Goal: Task Accomplishment & Management: Manage account settings

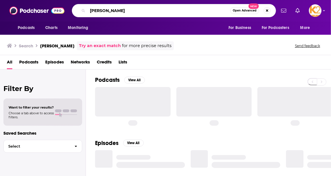
drag, startPoint x: 110, startPoint y: 12, endPoint x: 84, endPoint y: 12, distance: 26.4
click at [85, 10] on div "[PERSON_NAME] Open Advanced New" at bounding box center [174, 10] width 204 height 13
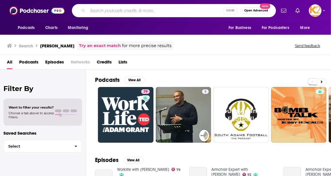
click at [26, 62] on span "Podcasts" at bounding box center [28, 63] width 19 height 12
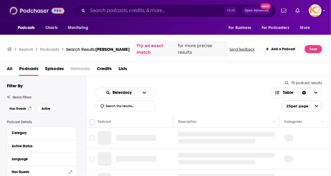
click at [60, 15] on img at bounding box center [36, 10] width 55 height 11
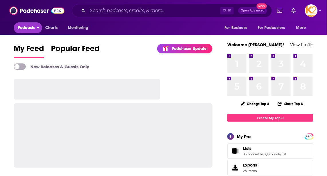
click at [27, 28] on span "Podcasts" at bounding box center [26, 28] width 17 height 8
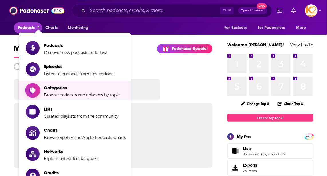
click at [60, 91] on span "Categories Browse podcasts and episodes by topic" at bounding box center [82, 90] width 76 height 14
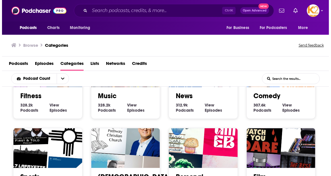
scroll to position [260, 0]
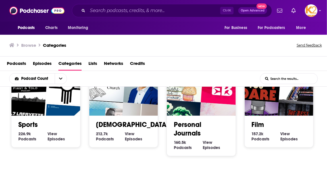
click at [190, 132] on link "Personal Journals" at bounding box center [188, 128] width 28 height 17
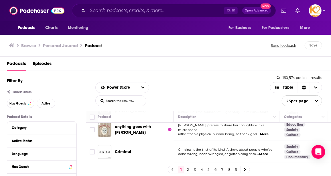
scroll to position [52, 0]
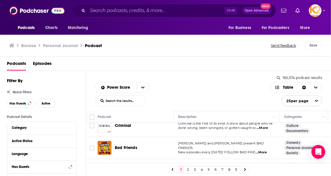
click at [115, 98] on input "List Search Input" at bounding box center [121, 100] width 50 height 10
type input "energy"
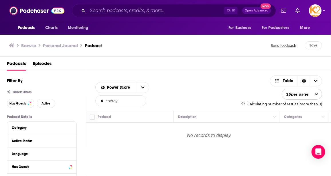
scroll to position [0, 0]
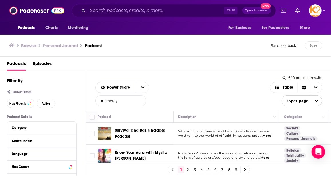
click at [269, 136] on span "...More" at bounding box center [265, 135] width 11 height 5
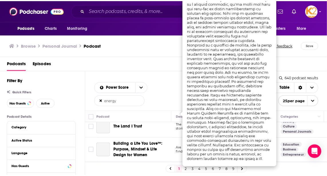
scroll to position [52, 0]
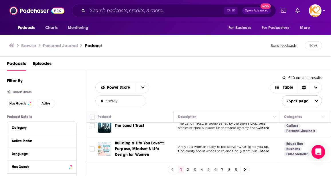
click at [167, 131] on td "The Land I Trust" at bounding box center [136, 126] width 76 height 22
click at [266, 149] on span "...More" at bounding box center [263, 151] width 11 height 5
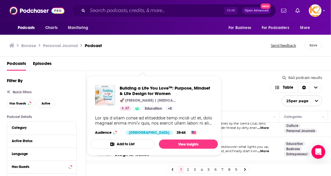
click at [139, 145] on button "Add to List" at bounding box center [123, 143] width 64 height 9
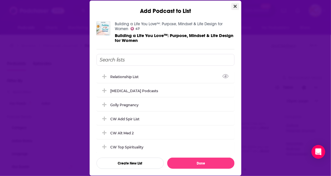
click at [234, 7] on button "Close" at bounding box center [236, 6] width 8 height 7
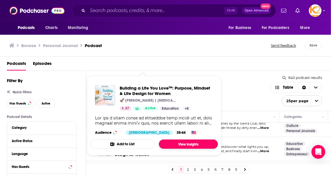
click at [182, 146] on link "View Insights" at bounding box center [188, 143] width 59 height 9
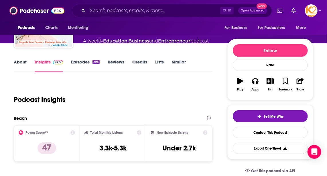
scroll to position [52, 0]
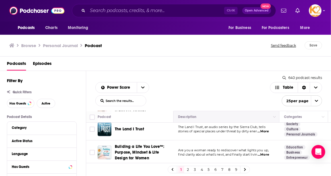
scroll to position [52, 0]
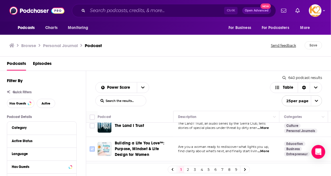
click at [92, 147] on input "Toggle select row" at bounding box center [92, 148] width 5 height 5
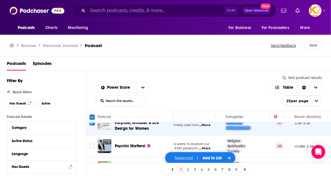
scroll to position [78, 69]
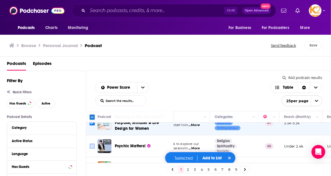
click at [94, 144] on input "Toggle select row" at bounding box center [92, 145] width 5 height 5
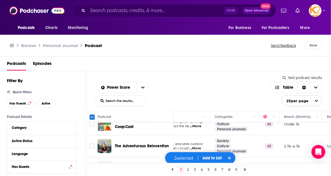
scroll to position [130, 69]
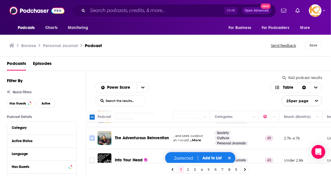
click at [92, 136] on input "Toggle select row" at bounding box center [92, 137] width 5 height 5
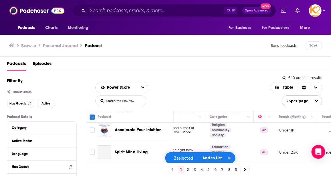
scroll to position [234, 74]
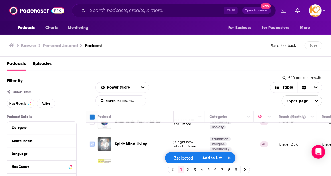
click at [93, 142] on input "Toggle select row" at bounding box center [92, 143] width 5 height 5
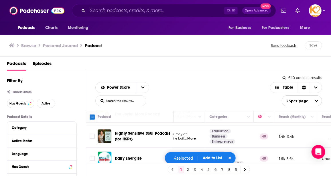
scroll to position [312, 74]
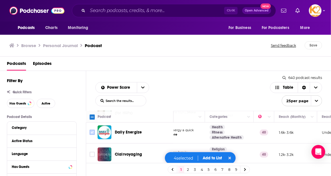
click at [92, 130] on input "Toggle select row" at bounding box center [92, 132] width 5 height 5
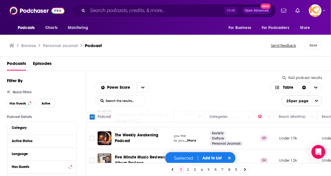
scroll to position [525, 74]
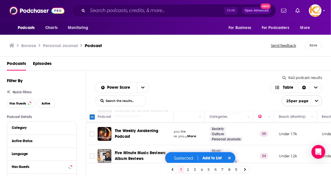
click at [215, 158] on button "Add to List" at bounding box center [212, 157] width 28 height 5
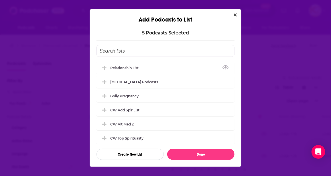
click at [128, 52] on input "Add Podcast To List" at bounding box center [166, 51] width 138 height 12
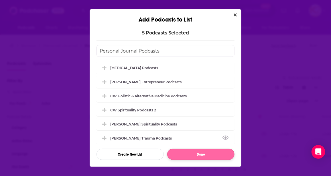
type input "Personal Journal Podcasts"
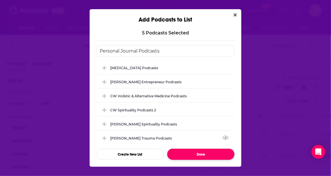
click at [215, 151] on button "Done" at bounding box center [200, 153] width 67 height 11
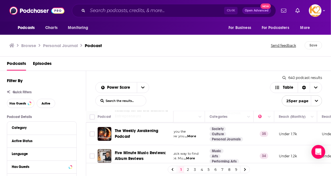
click at [188, 170] on link "2" at bounding box center [188, 169] width 6 height 7
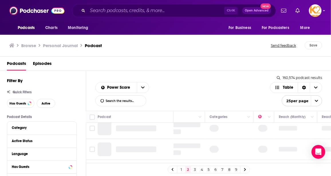
scroll to position [0, 74]
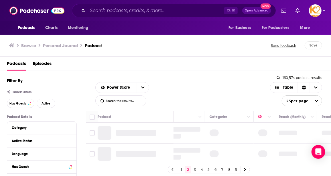
click at [314, 101] on span "open menu" at bounding box center [316, 100] width 11 height 10
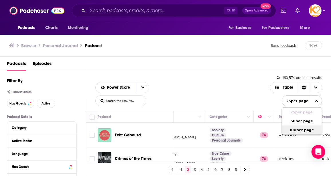
click at [308, 130] on button "100 per page" at bounding box center [302, 129] width 40 height 9
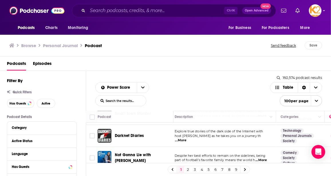
scroll to position [130, 0]
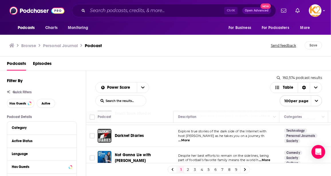
click at [190, 138] on span "...More" at bounding box center [184, 140] width 11 height 5
click at [123, 99] on input "List Search Input" at bounding box center [121, 100] width 50 height 10
type input "energy"
click at [125, 102] on input "energy" at bounding box center [121, 100] width 50 height 10
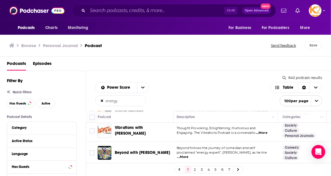
scroll to position [573, 0]
click at [190, 154] on span "...More" at bounding box center [184, 156] width 11 height 5
click at [167, 164] on td "Balance Boldly for Ambitious Women in Business" at bounding box center [136, 176] width 76 height 24
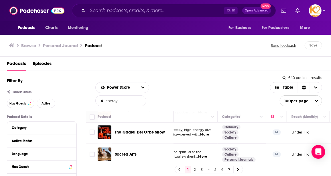
scroll to position [1302, 62]
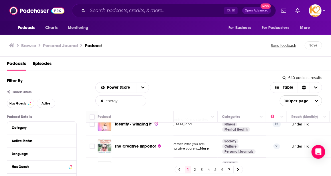
click at [92, 166] on input "Toggle select row" at bounding box center [92, 168] width 5 height 5
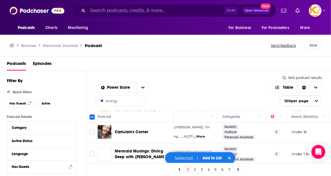
scroll to position [2181, 62]
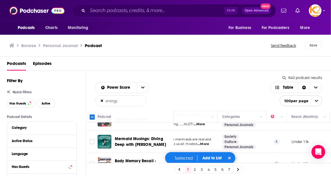
click at [212, 156] on button "Add to List" at bounding box center [212, 157] width 28 height 5
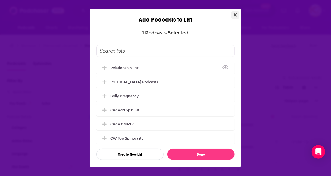
click at [235, 15] on icon "Close" at bounding box center [235, 14] width 3 height 3
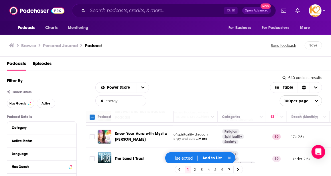
scroll to position [0, 62]
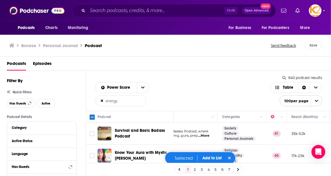
click at [204, 136] on span "...More" at bounding box center [203, 135] width 11 height 5
click at [189, 102] on div "Power Score energy List Search Input Search the results... Table" at bounding box center [182, 94] width 175 height 24
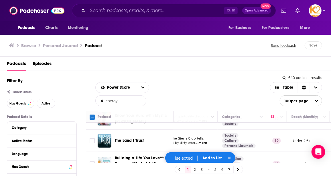
scroll to position [26, 62]
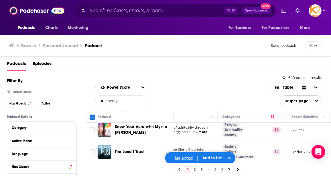
click at [203, 132] on span "...More" at bounding box center [201, 132] width 11 height 5
click at [92, 129] on input "Toggle select row" at bounding box center [92, 129] width 5 height 5
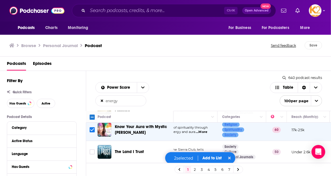
scroll to position [52, 62]
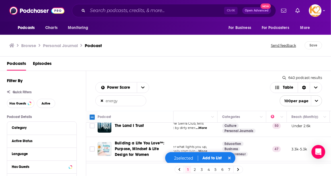
click at [203, 126] on span "...More" at bounding box center [201, 127] width 11 height 5
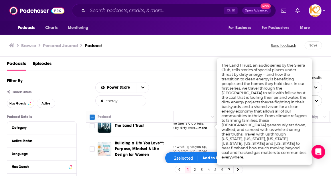
click at [173, 134] on td "The Land I Trust" at bounding box center [136, 126] width 76 height 22
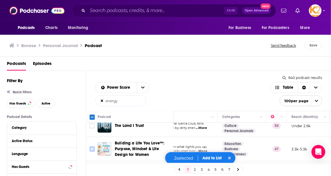
click at [91, 147] on input "Toggle select row" at bounding box center [92, 148] width 5 height 5
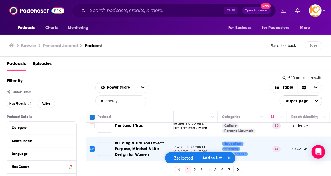
scroll to position [78, 62]
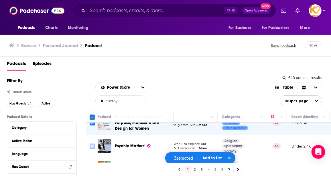
click at [93, 144] on input "Toggle select row" at bounding box center [92, 145] width 5 height 5
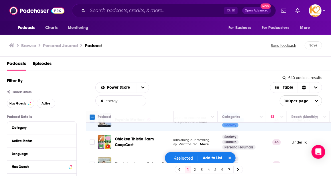
scroll to position [130, 62]
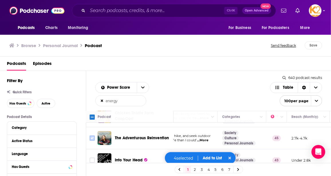
click at [93, 137] on input "Toggle select row" at bounding box center [92, 137] width 5 height 5
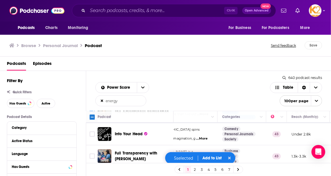
scroll to position [182, 62]
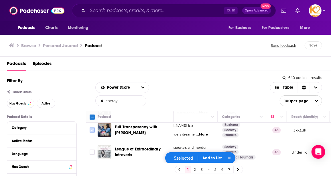
click at [93, 128] on input "Toggle select row" at bounding box center [92, 129] width 5 height 5
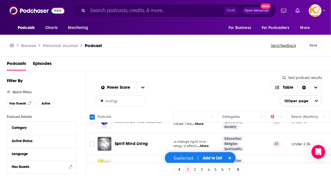
scroll to position [234, 62]
click at [91, 141] on input "Toggle select row" at bounding box center [92, 143] width 5 height 5
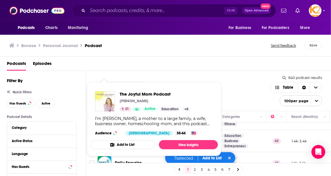
scroll to position [286, 62]
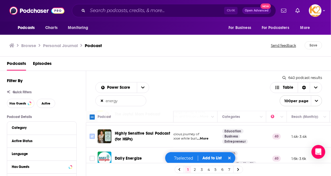
click at [92, 134] on input "Toggle select row" at bounding box center [92, 136] width 5 height 5
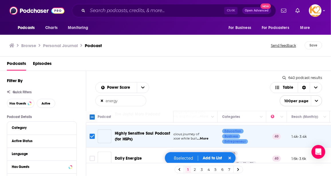
scroll to position [312, 62]
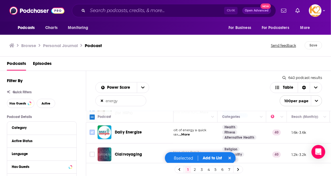
click at [95, 129] on icon "Toggle select row" at bounding box center [92, 132] width 7 height 7
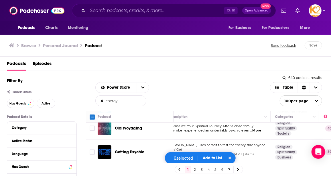
scroll to position [338, 0]
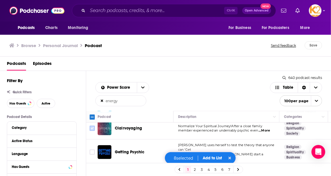
click at [92, 125] on input "Toggle select row" at bounding box center [92, 127] width 5 height 5
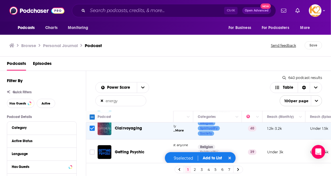
scroll to position [338, 87]
click at [91, 149] on input "Toggle select row" at bounding box center [92, 151] width 5 height 5
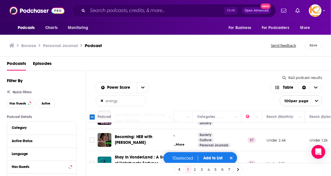
scroll to position [443, 87]
click at [91, 137] on input "Toggle select row" at bounding box center [92, 139] width 5 height 5
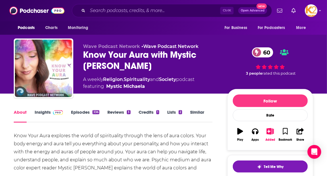
scroll to position [26, 0]
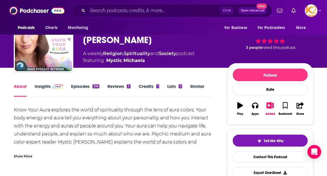
click at [47, 85] on link "Insights" at bounding box center [49, 89] width 28 height 13
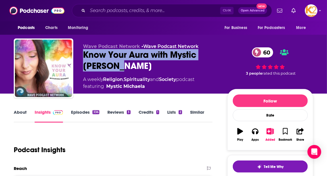
drag, startPoint x: 131, startPoint y: 66, endPoint x: 85, endPoint y: 56, distance: 47.1
click at [85, 56] on div "Know Your Aura with Mystic Michaela 60" at bounding box center [150, 60] width 135 height 22
copy h2 "Know Your Aura with Mystic [PERSON_NAME]"
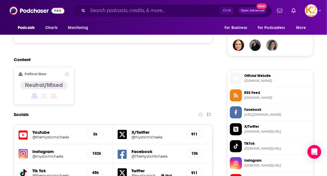
scroll to position [547, 0]
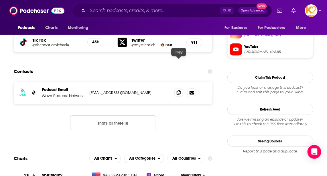
click at [180, 90] on icon at bounding box center [179, 92] width 4 height 5
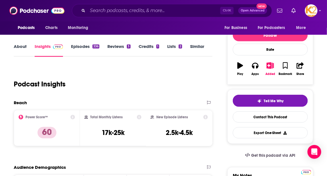
scroll to position [0, 0]
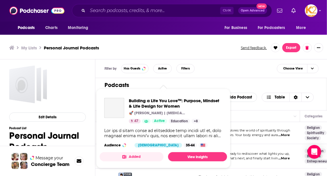
click at [156, 152] on div "Podcasts Charts Monitoring Ctrl K Open Advanced New For Business For Podcasters…" at bounding box center [163, 88] width 327 height 177
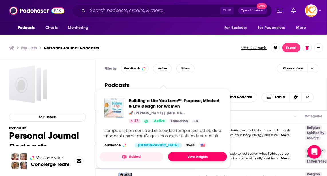
click at [176, 157] on link "View Insights" at bounding box center [197, 156] width 59 height 9
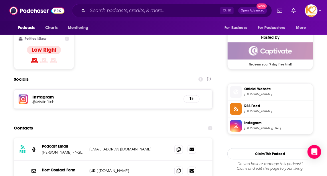
scroll to position [469, 0]
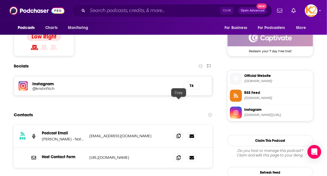
click at [179, 133] on icon at bounding box center [179, 135] width 4 height 5
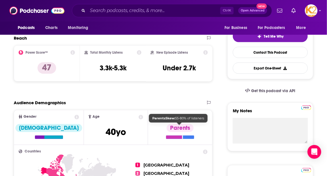
scroll to position [0, 0]
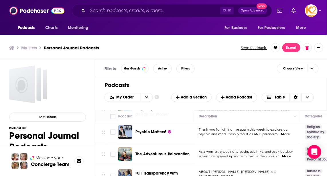
scroll to position [52, 0]
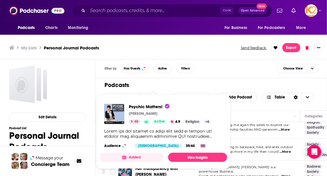
click at [151, 126] on div "Psychic Matters! [PERSON_NAME] 46 Active 4.9 Religion + 6 Audience [DEMOGRAPHIC…" at bounding box center [164, 125] width 128 height 53
click at [252, 134] on td "Thank you for joining me again this week to explore our psychic and mediumship …" at bounding box center [247, 127] width 106 height 22
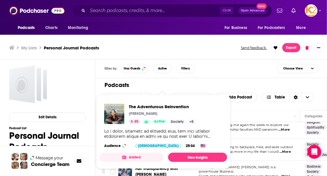
click at [168, 149] on div "The Adventurous Reinvention [PERSON_NAME] 45 Active Society + 5 Audience [DEMOG…" at bounding box center [164, 125] width 128 height 53
click at [192, 156] on link "View Insights" at bounding box center [197, 156] width 59 height 9
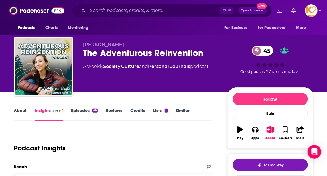
scroll to position [26, 0]
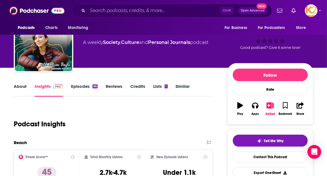
click at [19, 89] on link "About" at bounding box center [20, 89] width 13 height 13
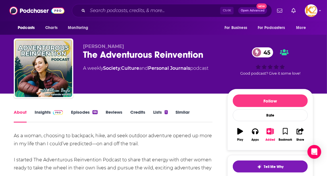
scroll to position [26, 0]
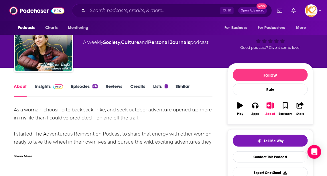
click at [26, 154] on div "Show More" at bounding box center [23, 155] width 19 height 5
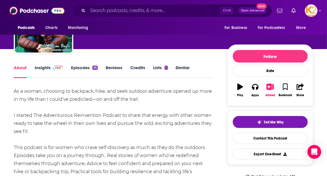
scroll to position [52, 0]
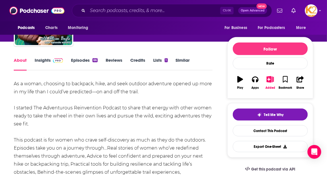
click at [40, 63] on link "Insights" at bounding box center [49, 63] width 28 height 13
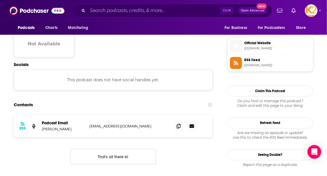
scroll to position [469, 0]
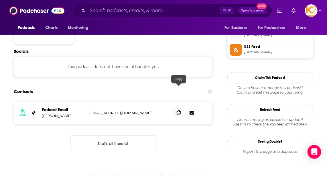
click at [179, 110] on icon at bounding box center [179, 112] width 4 height 5
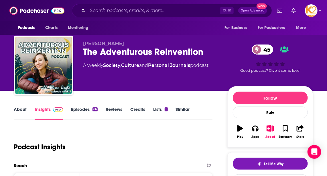
scroll to position [0, 0]
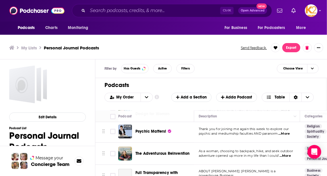
scroll to position [78, 0]
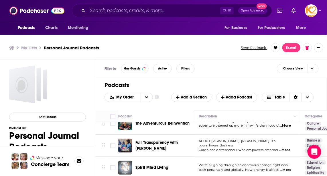
click at [142, 140] on span "Full Transparency with [PERSON_NAME]" at bounding box center [157, 145] width 43 height 11
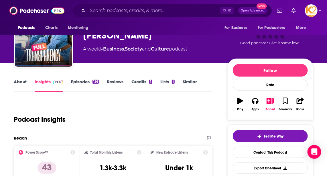
scroll to position [26, 0]
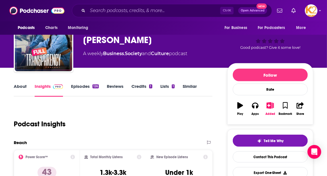
click at [23, 87] on link "About" at bounding box center [20, 89] width 13 height 13
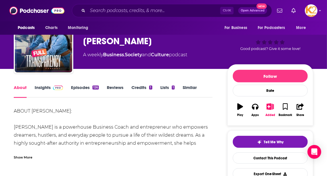
scroll to position [26, 0]
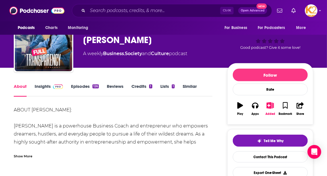
click at [43, 87] on link "Insights" at bounding box center [49, 89] width 28 height 13
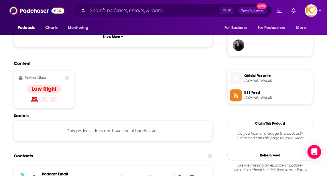
scroll to position [469, 0]
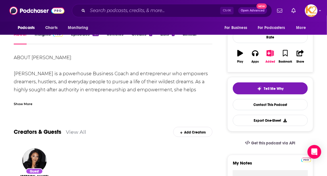
scroll to position [156, 0]
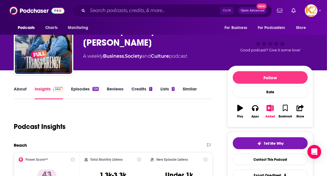
scroll to position [130, 0]
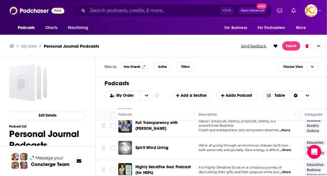
scroll to position [104, 0]
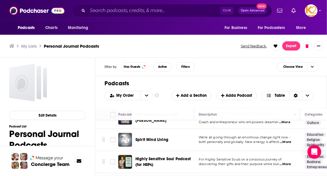
click at [151, 138] on span "Spirit Mind Living" at bounding box center [152, 139] width 33 height 5
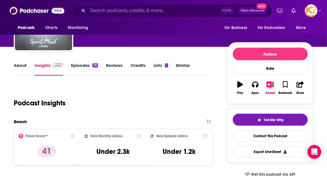
scroll to position [26, 0]
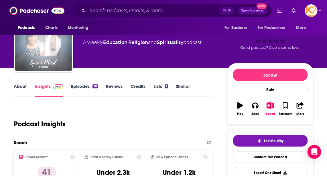
click at [23, 87] on link "About" at bounding box center [20, 89] width 13 height 13
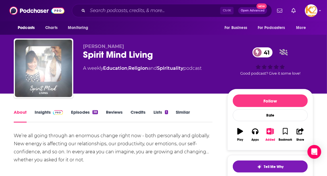
click at [47, 113] on link "Insights" at bounding box center [49, 115] width 28 height 13
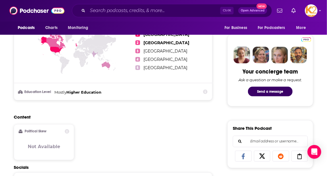
scroll to position [338, 0]
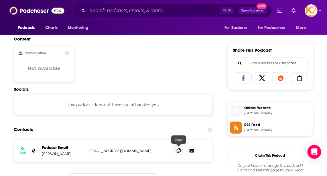
click at [178, 149] on icon at bounding box center [179, 150] width 4 height 5
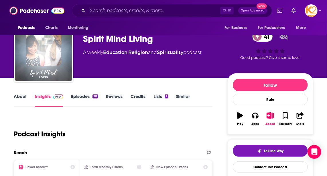
scroll to position [0, 0]
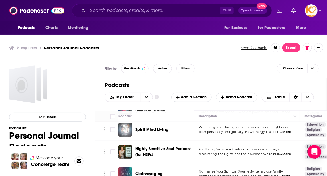
scroll to position [104, 0]
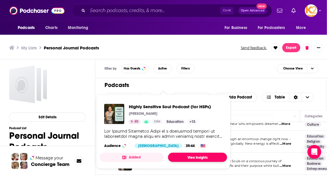
click at [169, 158] on link "View Insights" at bounding box center [197, 156] width 59 height 9
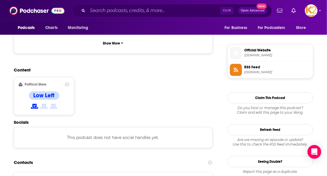
scroll to position [469, 0]
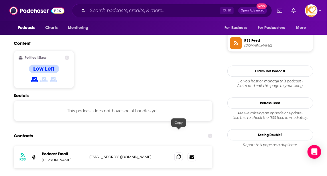
click at [179, 154] on icon at bounding box center [179, 156] width 4 height 5
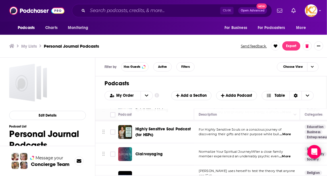
scroll to position [156, 0]
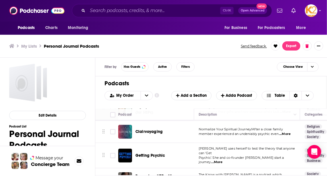
click at [287, 133] on span "...More" at bounding box center [284, 134] width 11 height 5
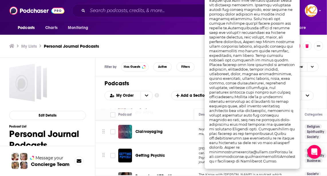
click at [174, 152] on div "Getting Psychic" at bounding box center [166, 155] width 60 height 6
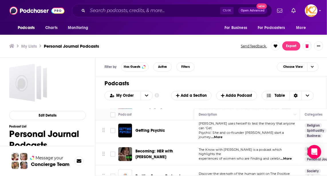
scroll to position [193, 0]
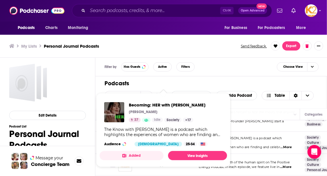
click at [176, 136] on div "The Know with [PERSON_NAME] is a podcast which highlights the experiences of wo…" at bounding box center [163, 132] width 118 height 10
click at [192, 155] on link "View Insights" at bounding box center [197, 155] width 59 height 9
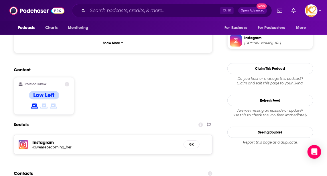
scroll to position [443, 0]
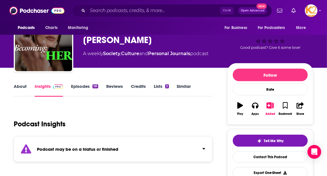
scroll to position [0, 0]
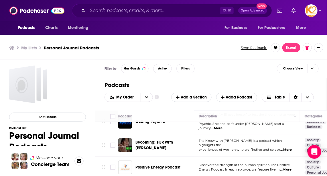
scroll to position [193, 0]
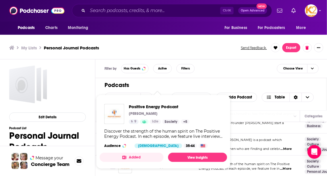
click at [166, 161] on span "Positive Energy Podcast [PERSON_NAME] 9 Idle Society + 5 Discover the strength …" at bounding box center [164, 131] width 128 height 65
click at [183, 149] on div "Positive Energy Podcast [PERSON_NAME] 9 Idle Society + 5 Discover the strength …" at bounding box center [164, 125] width 128 height 53
click at [185, 151] on div "Positive Energy Podcast [PERSON_NAME] 9 Idle Society + 5 Discover the strength …" at bounding box center [164, 125] width 128 height 53
click at [193, 156] on link "View Insights" at bounding box center [197, 156] width 59 height 9
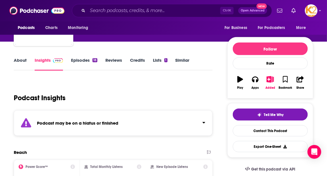
scroll to position [130, 0]
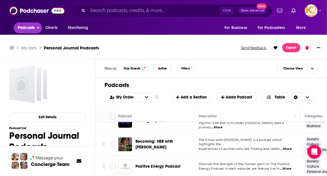
click at [28, 28] on span "Podcasts" at bounding box center [26, 28] width 17 height 8
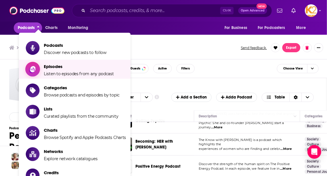
click at [64, 71] on span "Listen to episodes from any podcast" at bounding box center [79, 73] width 70 height 5
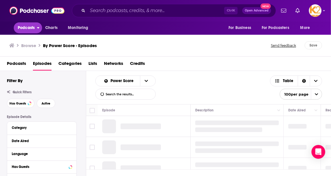
click at [28, 28] on span "Podcasts" at bounding box center [26, 28] width 17 height 8
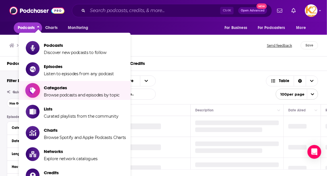
click at [47, 87] on span "Categories" at bounding box center [82, 87] width 76 height 5
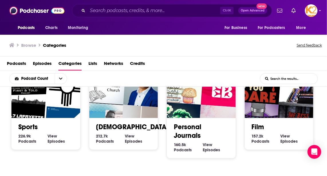
scroll to position [284, 0]
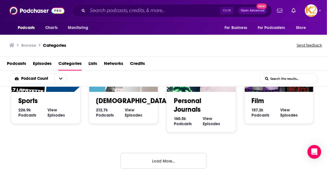
click at [184, 158] on button "Load More..." at bounding box center [164, 160] width 86 height 15
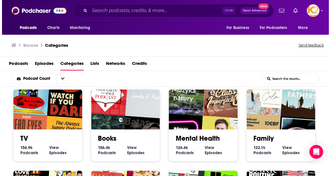
scroll to position [362, 0]
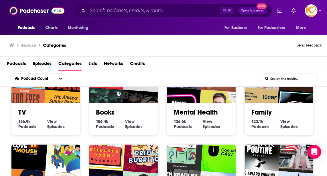
click at [201, 111] on link "Mental Health" at bounding box center [196, 112] width 44 height 9
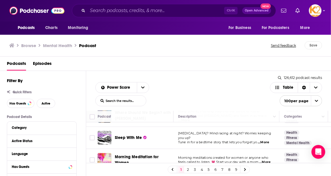
scroll to position [182, 0]
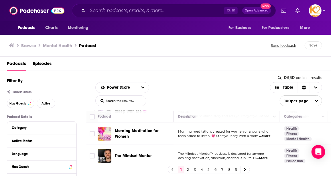
click at [264, 156] on span "...More" at bounding box center [261, 158] width 11 height 5
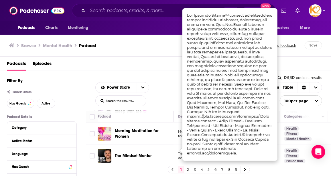
click at [162, 149] on div "The Mindset Mentor" at bounding box center [145, 156] width 60 height 14
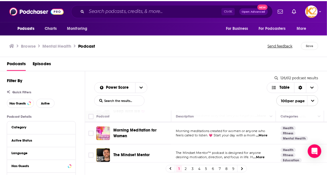
scroll to position [208, 0]
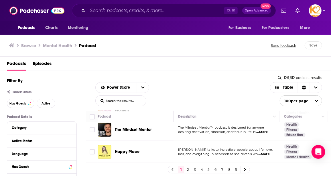
click at [264, 152] on span "...More" at bounding box center [263, 154] width 11 height 5
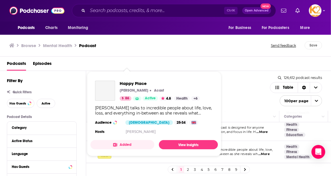
click at [136, 145] on div "Podcasts Charts Monitoring Ctrl K Open Advanced New For Business For Podcasters…" at bounding box center [165, 88] width 331 height 176
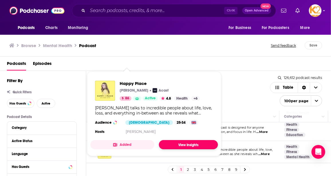
click at [174, 144] on link "View Insights" at bounding box center [188, 144] width 59 height 9
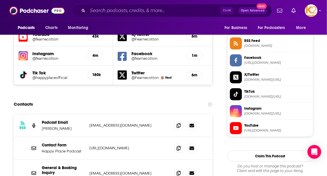
scroll to position [312, 0]
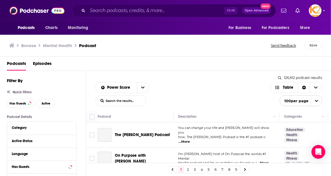
scroll to position [208, 0]
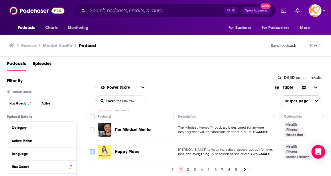
click at [94, 149] on input "Toggle select row" at bounding box center [92, 151] width 5 height 5
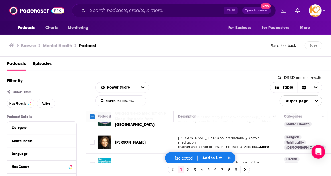
scroll to position [312, 0]
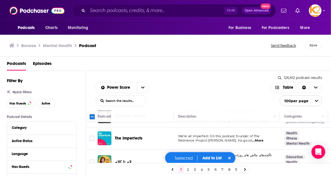
click at [264, 138] on span "...More" at bounding box center [257, 140] width 11 height 5
click at [93, 136] on input "Toggle select row" at bounding box center [92, 138] width 5 height 5
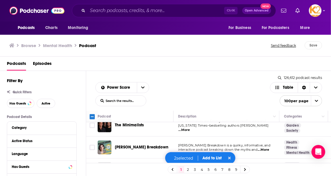
scroll to position [521, 0]
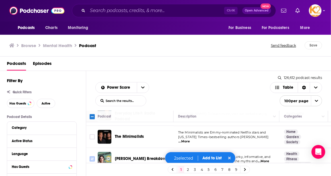
click at [90, 156] on input "Toggle select row" at bounding box center [92, 158] width 5 height 5
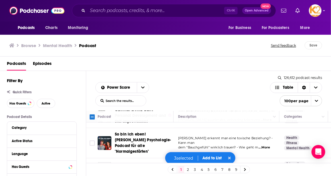
scroll to position [651, 0]
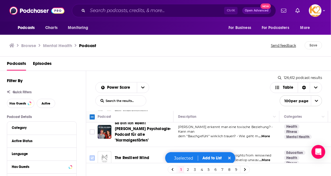
click at [93, 155] on input "Toggle select row" at bounding box center [92, 157] width 5 height 5
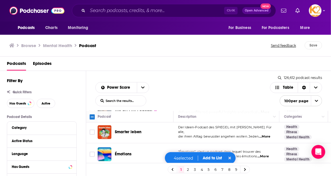
scroll to position [729, 0]
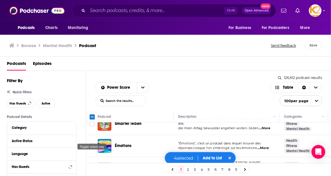
click at [91, 166] on input "Toggle select row" at bounding box center [92, 168] width 5 height 5
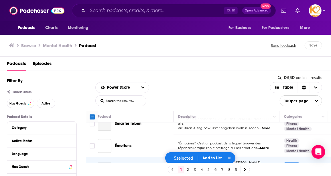
scroll to position [781, 0]
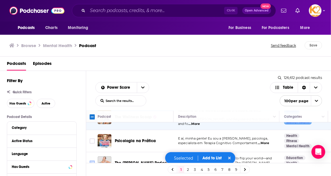
click at [92, 160] on input "Toggle select row" at bounding box center [92, 162] width 5 height 5
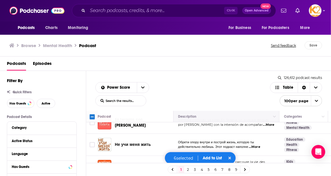
scroll to position [990, 0]
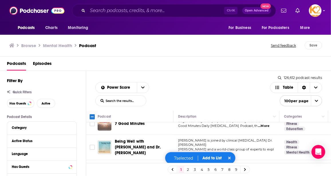
scroll to position [1146, 0]
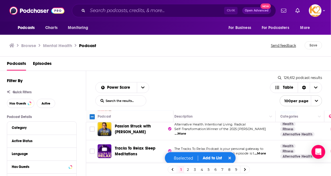
scroll to position [1224, 0]
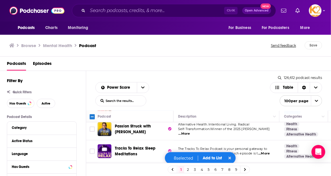
click at [263, 173] on span "...More" at bounding box center [263, 175] width 11 height 5
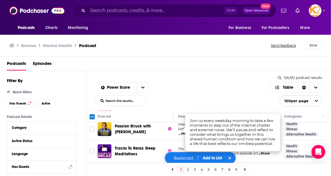
click at [91, 170] on input "Toggle select row" at bounding box center [92, 172] width 5 height 5
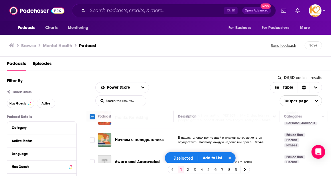
scroll to position [1380, 0]
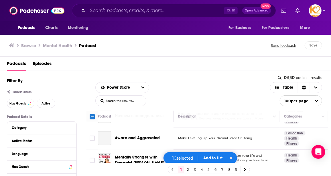
scroll to position [1407, 0]
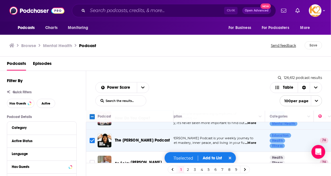
scroll to position [1458, 0]
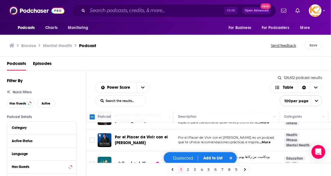
scroll to position [1667, 0]
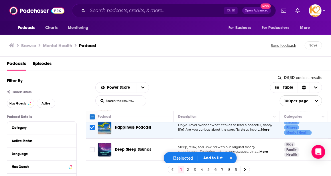
scroll to position [1771, 0]
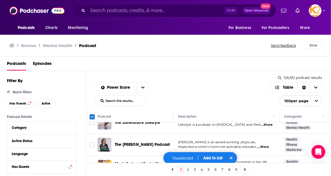
scroll to position [1901, 0]
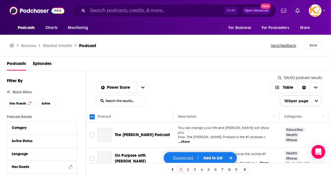
scroll to position [1927, 0]
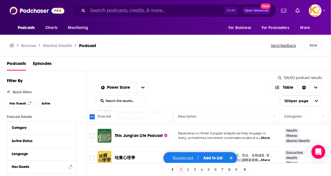
scroll to position [2057, 0]
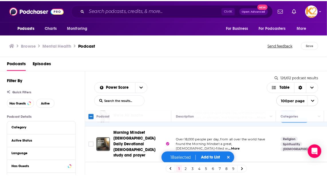
scroll to position [2173, 0]
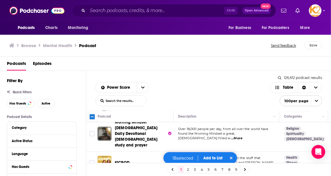
click at [215, 158] on button "Add to List" at bounding box center [213, 157] width 28 height 5
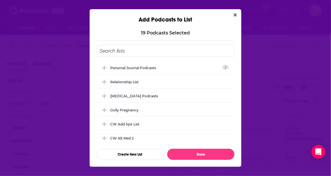
click at [127, 51] on input "Add Podcast To List" at bounding box center [166, 51] width 138 height 12
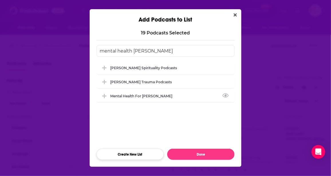
type input "mental health christy whitman"
click at [131, 156] on button "Create New List" at bounding box center [130, 153] width 67 height 11
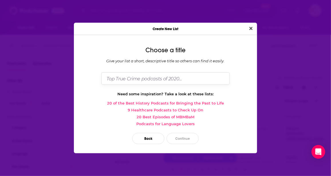
click at [151, 83] on input "Dialog" at bounding box center [165, 78] width 128 height 12
type input "mental health christy whitman"
click at [183, 137] on button "Continue" at bounding box center [183, 138] width 32 height 11
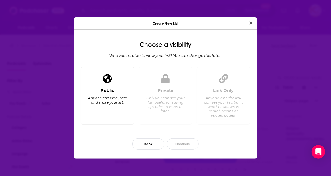
drag, startPoint x: 103, startPoint y: 84, endPoint x: 117, endPoint y: 97, distance: 19.7
click at [103, 84] on span "Dialog" at bounding box center [107, 78] width 9 height 11
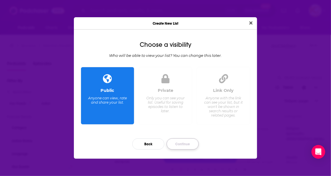
click at [188, 144] on button "Continue" at bounding box center [183, 143] width 32 height 11
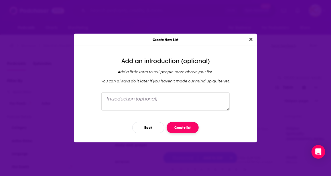
click at [183, 125] on button "Create list" at bounding box center [183, 127] width 32 height 11
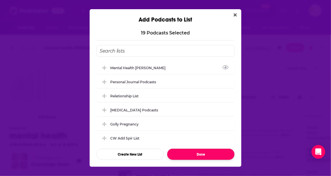
click at [206, 152] on button "Done" at bounding box center [200, 153] width 67 height 11
